Goal: Information Seeking & Learning: Stay updated

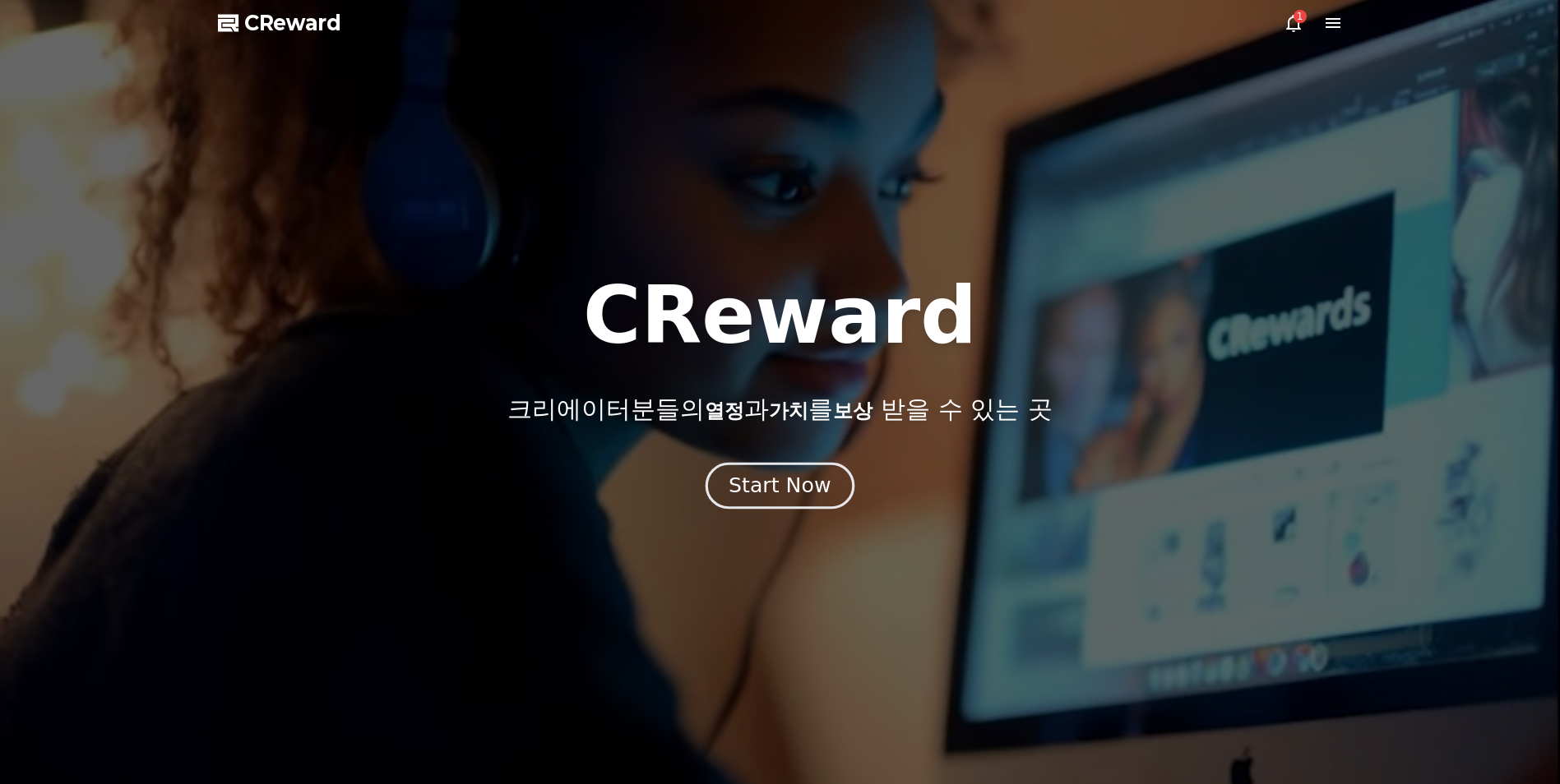
click at [728, 484] on button "Start Now" at bounding box center [780, 486] width 149 height 47
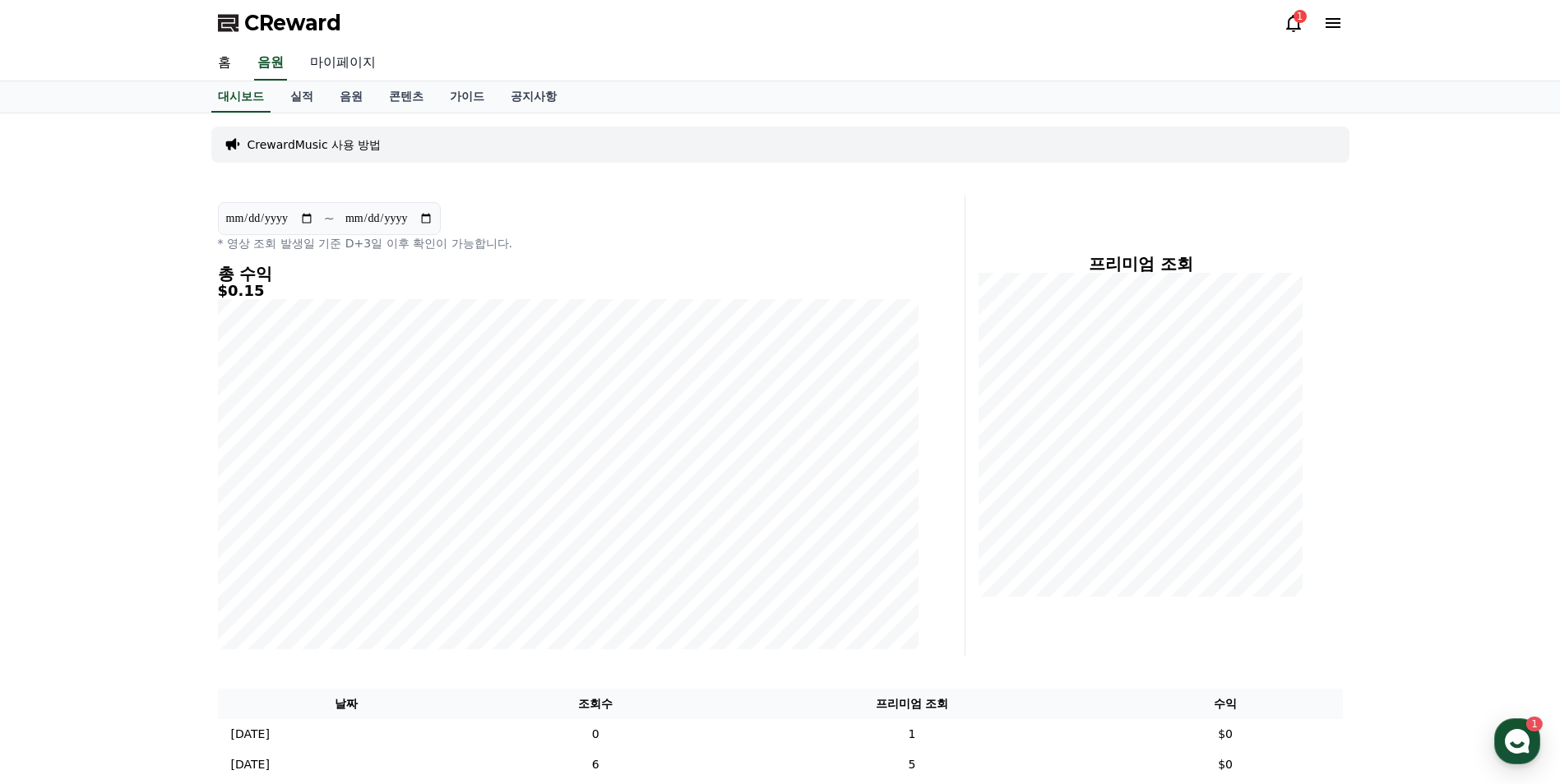
click at [369, 65] on link "마이페이지" at bounding box center [343, 63] width 92 height 35
select select "**********"
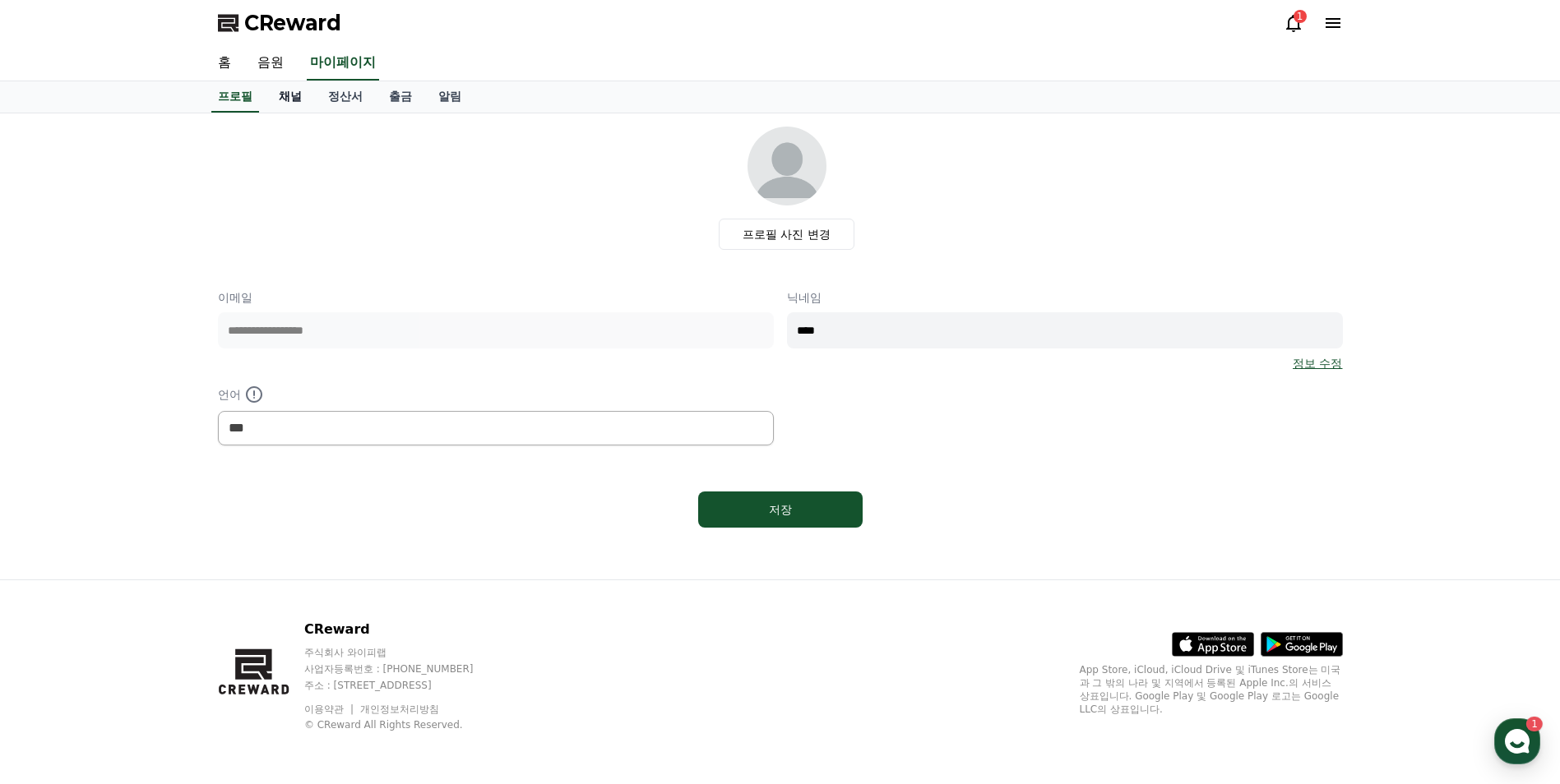
click at [313, 94] on link "채널" at bounding box center [290, 96] width 50 height 31
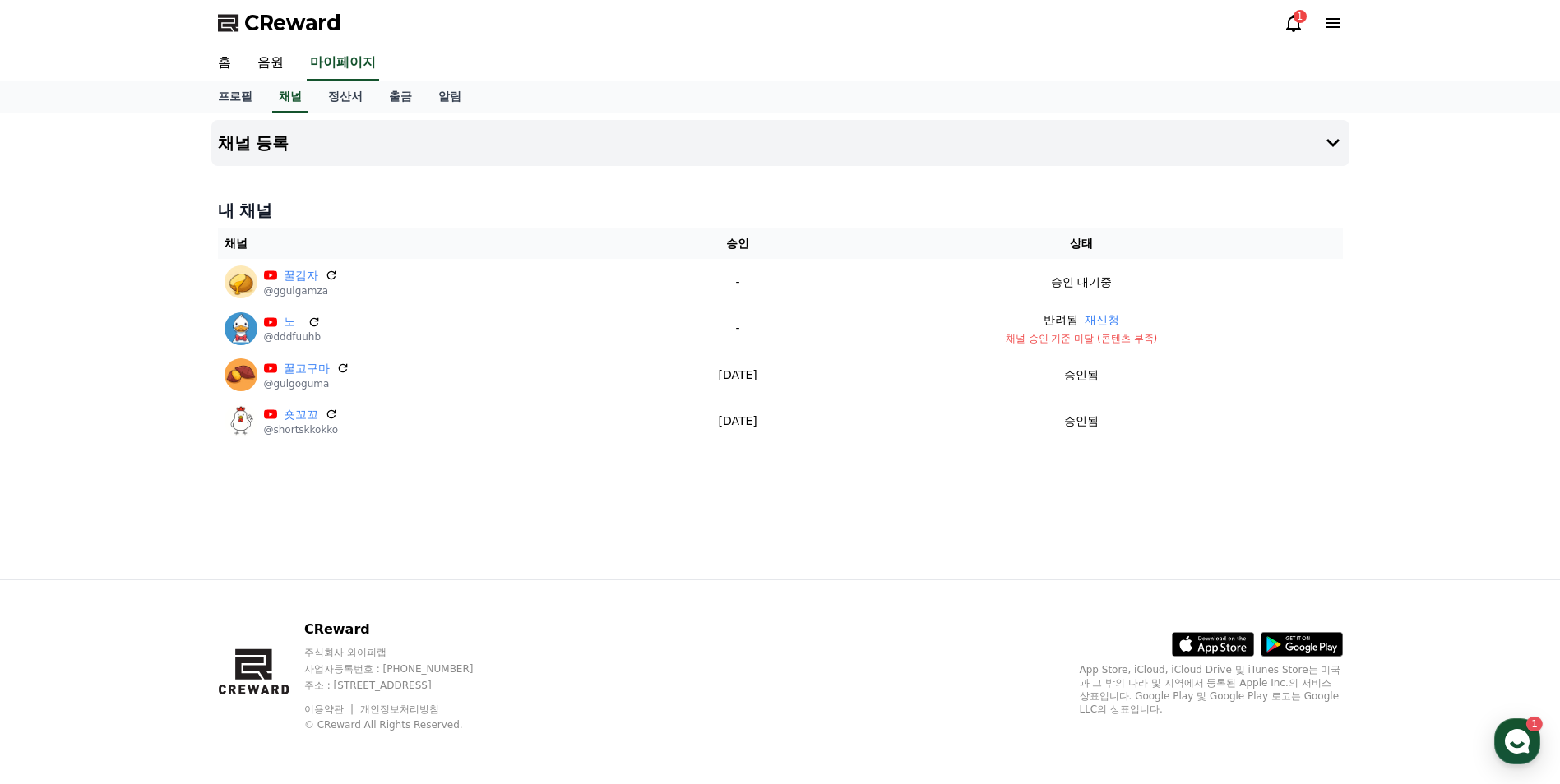
click at [310, 94] on div "프로필 채널 정산서 출금 알림" at bounding box center [780, 96] width 1151 height 31
click at [1289, 17] on icon at bounding box center [1293, 22] width 20 height 20
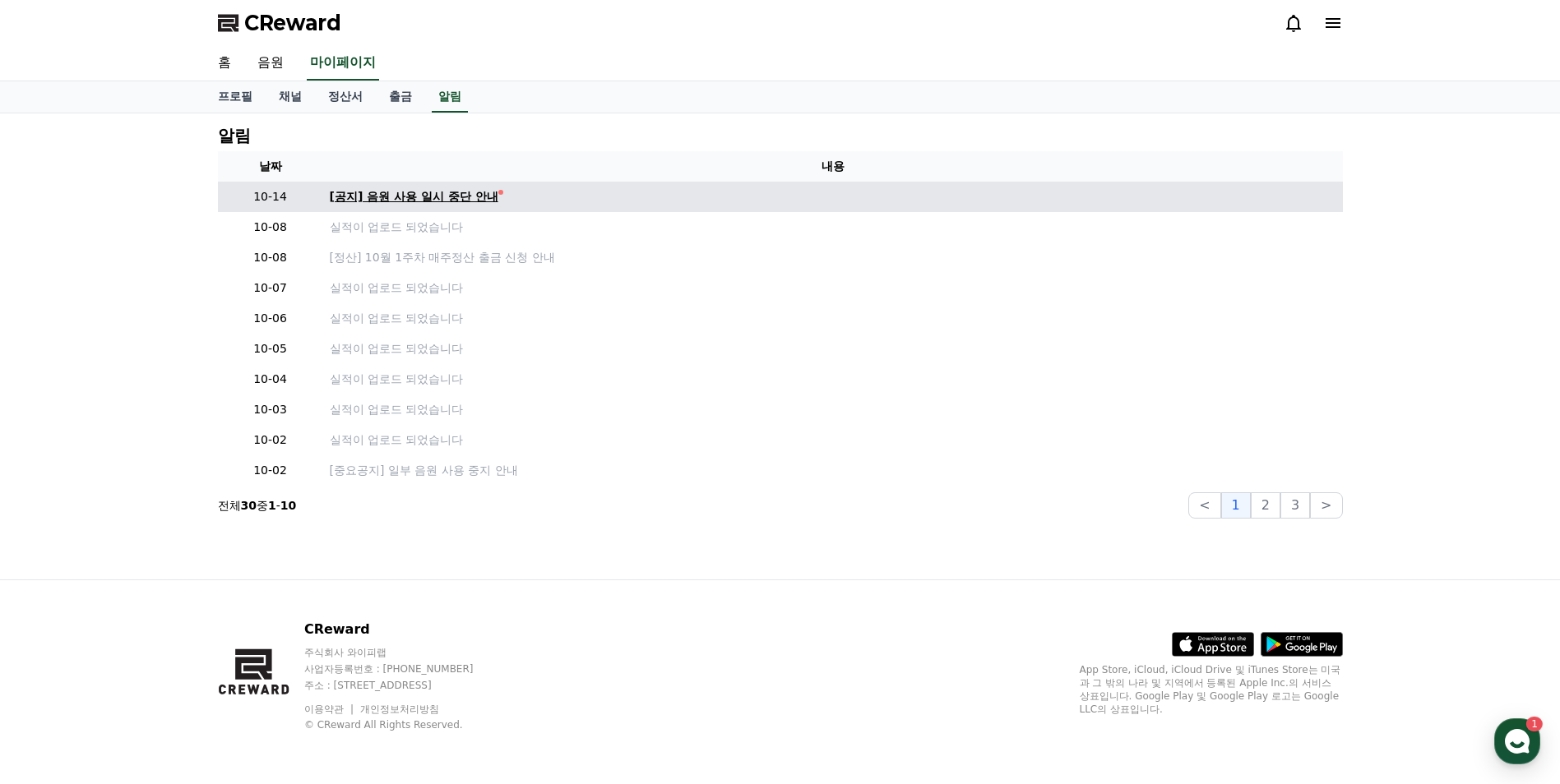
click at [401, 191] on div "[공지] 음원 사용 일시 중단 안내" at bounding box center [414, 196] width 168 height 17
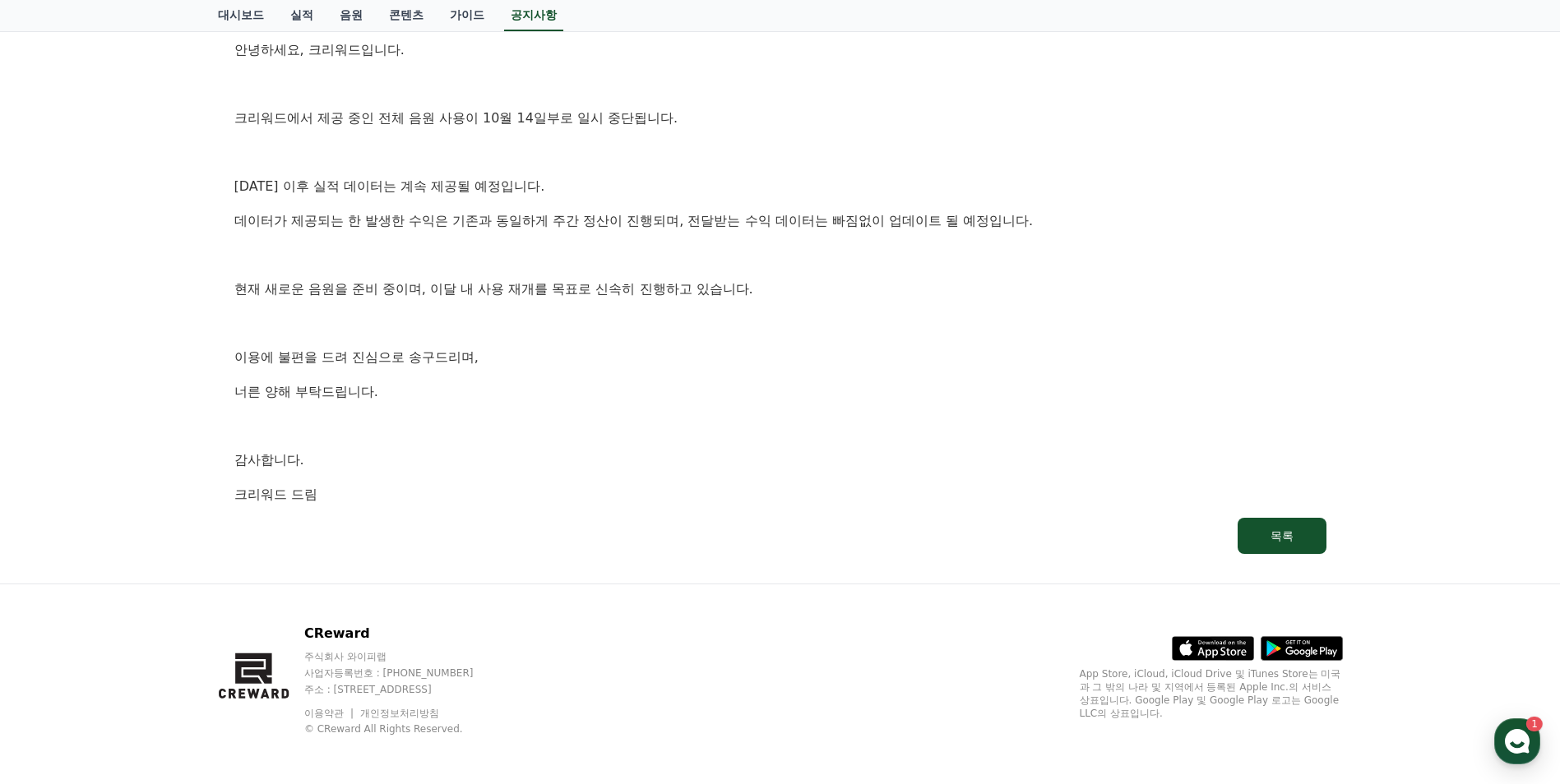
scroll to position [283, 0]
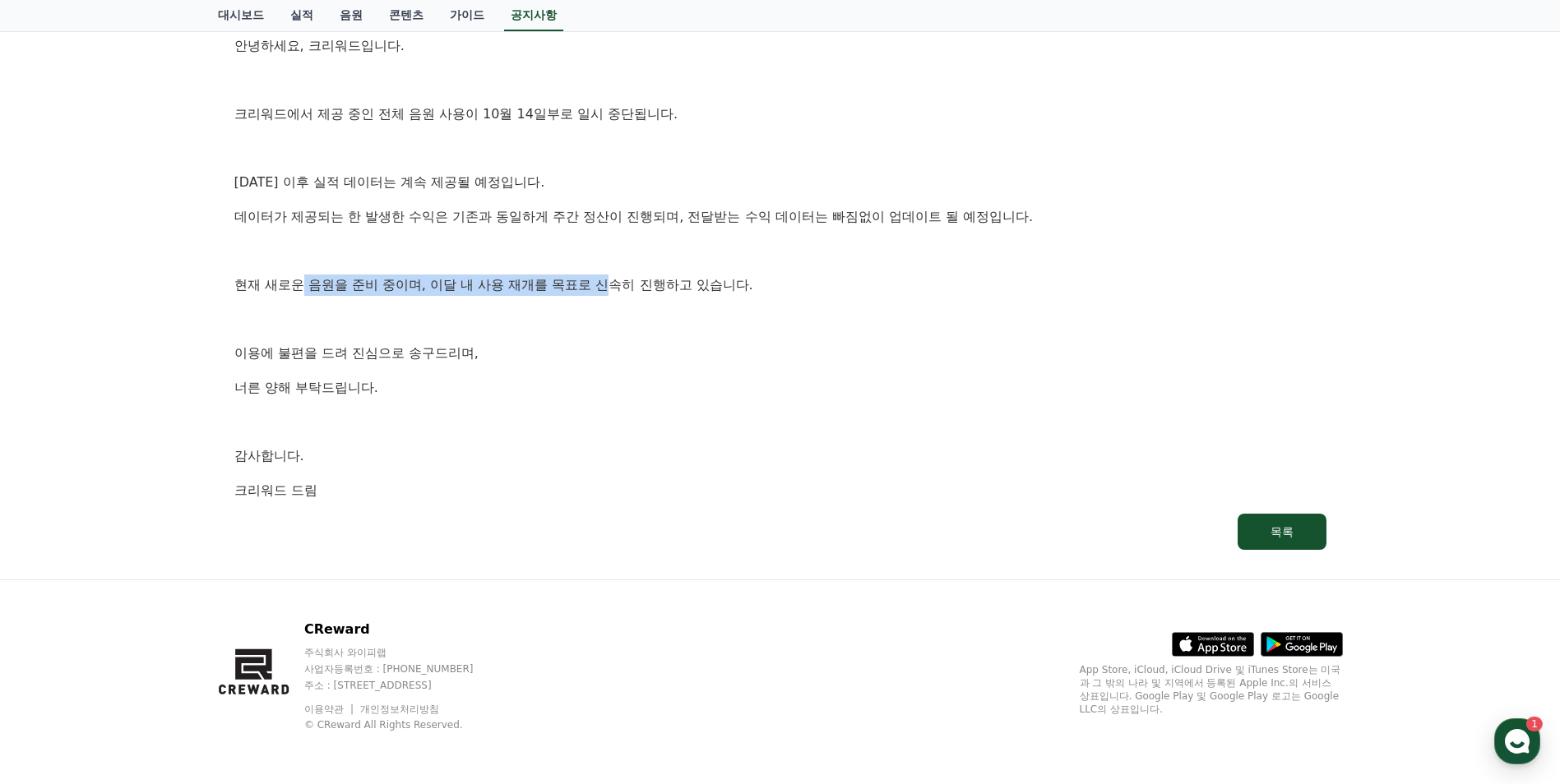
drag, startPoint x: 303, startPoint y: 282, endPoint x: 615, endPoint y: 276, distance: 312.1
click at [615, 276] on p "현재 새로운 음원을 준비 중이며, 이달 내 사용 재개를 목표로 신속히 진행하고 있습니다." at bounding box center [780, 285] width 1092 height 22
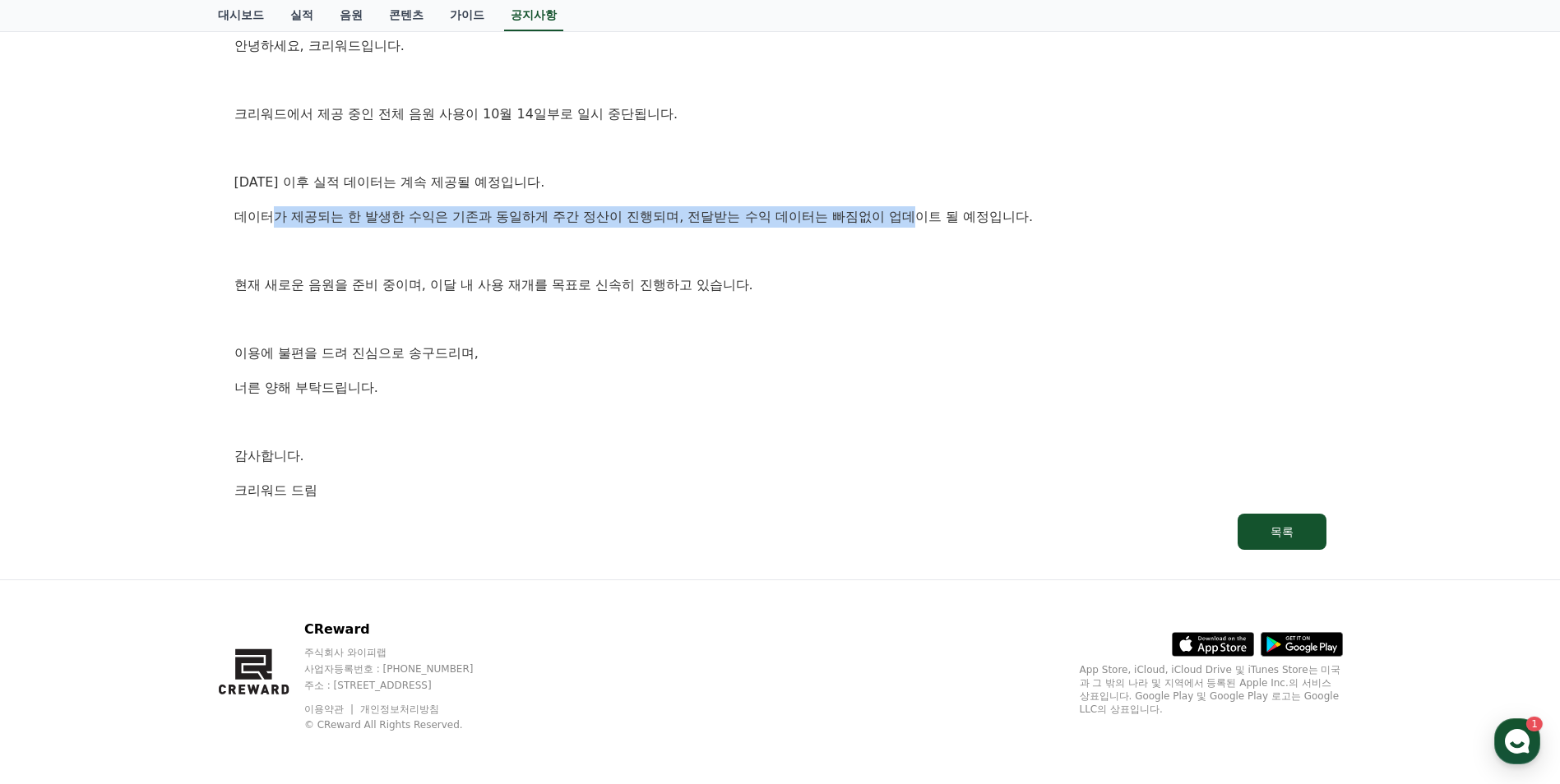
drag, startPoint x: 917, startPoint y: 221, endPoint x: 276, endPoint y: 218, distance: 641.0
click at [276, 218] on p "데이터가 제공되는 한 발생한 수익은 기존과 동일하게 주간 정산이 진행되며, 전달받는 수익 데이터는 빠짐없이 업데이트 될 예정입니다." at bounding box center [780, 217] width 1092 height 22
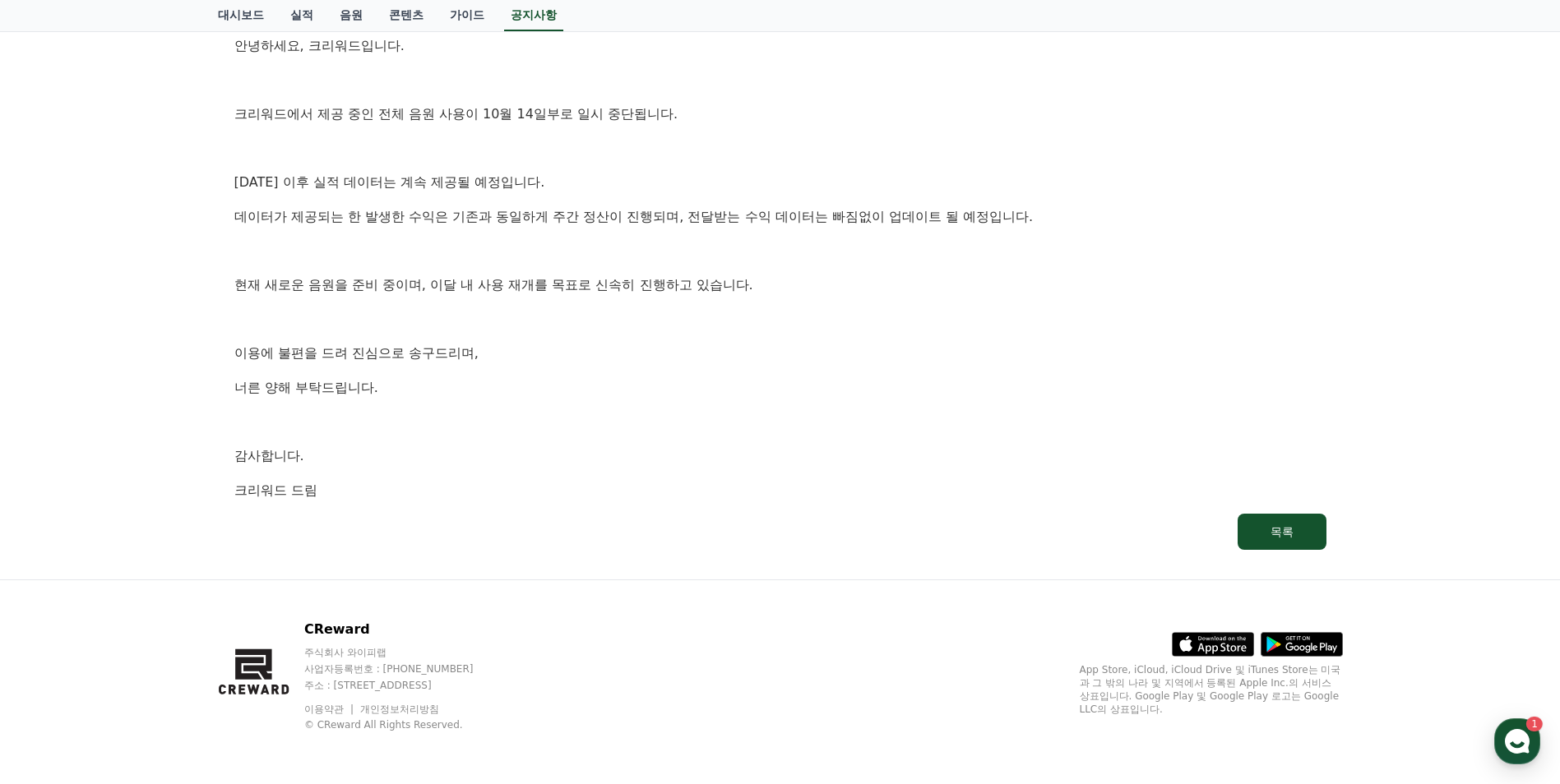
drag, startPoint x: 276, startPoint y: 218, endPoint x: 306, endPoint y: 254, distance: 46.9
click at [306, 254] on p at bounding box center [780, 251] width 1092 height 22
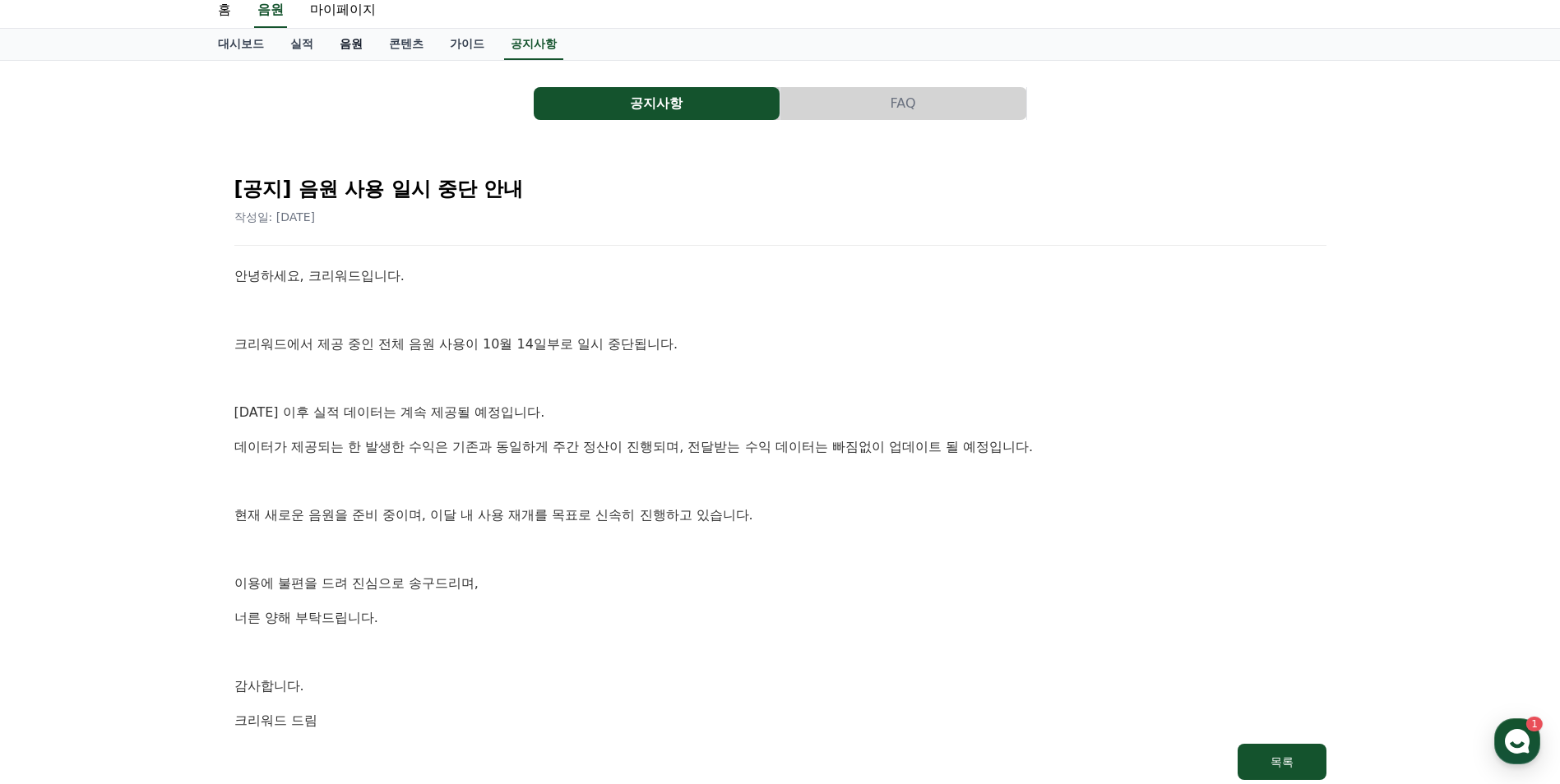
scroll to position [82, 0]
